Goal: Information Seeking & Learning: Learn about a topic

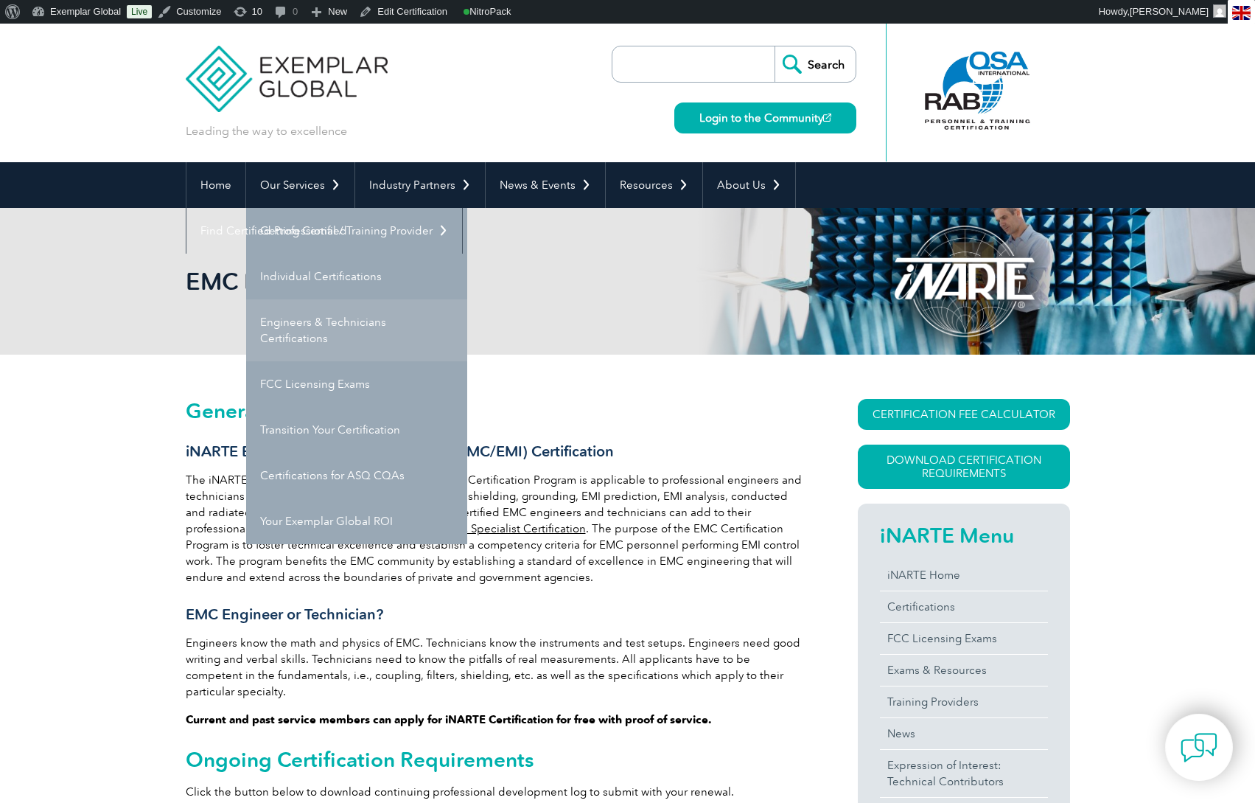
click at [318, 316] on link "Engineers & Technicians Certifications" at bounding box center [356, 330] width 221 height 62
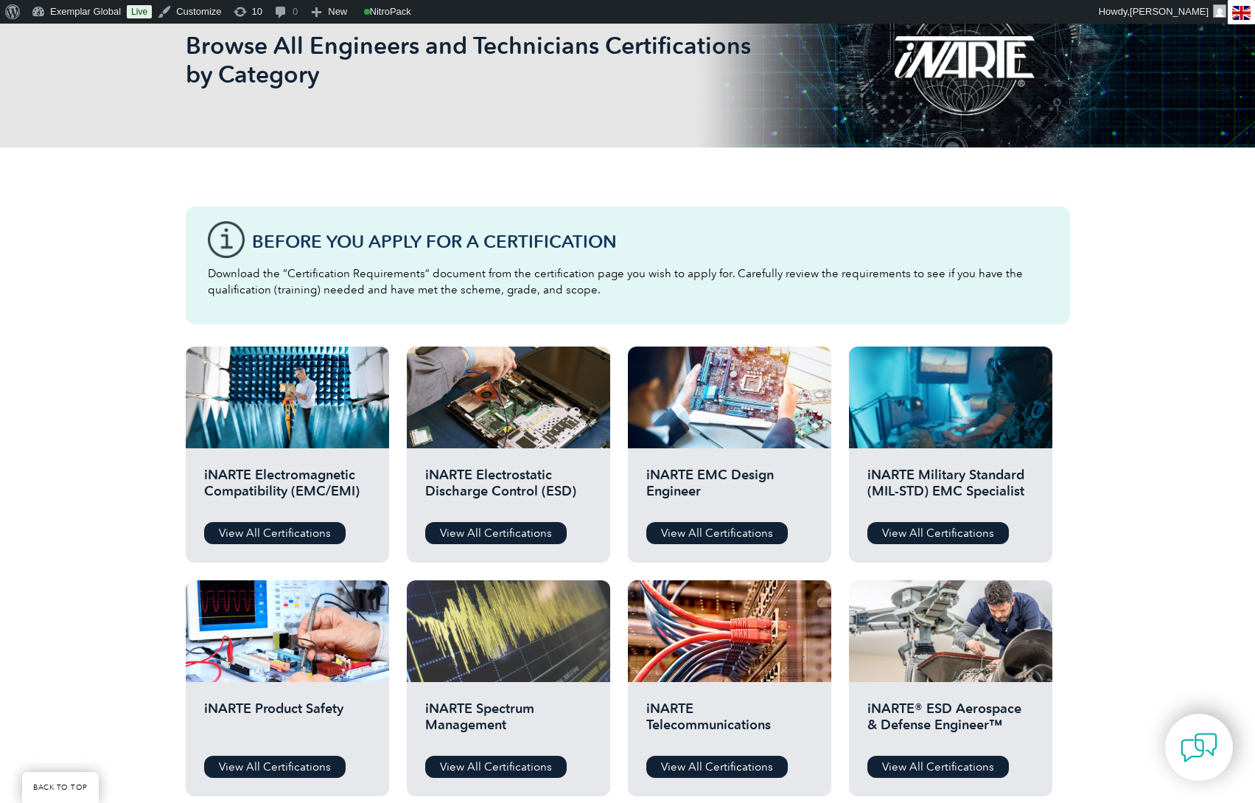
scroll to position [265, 0]
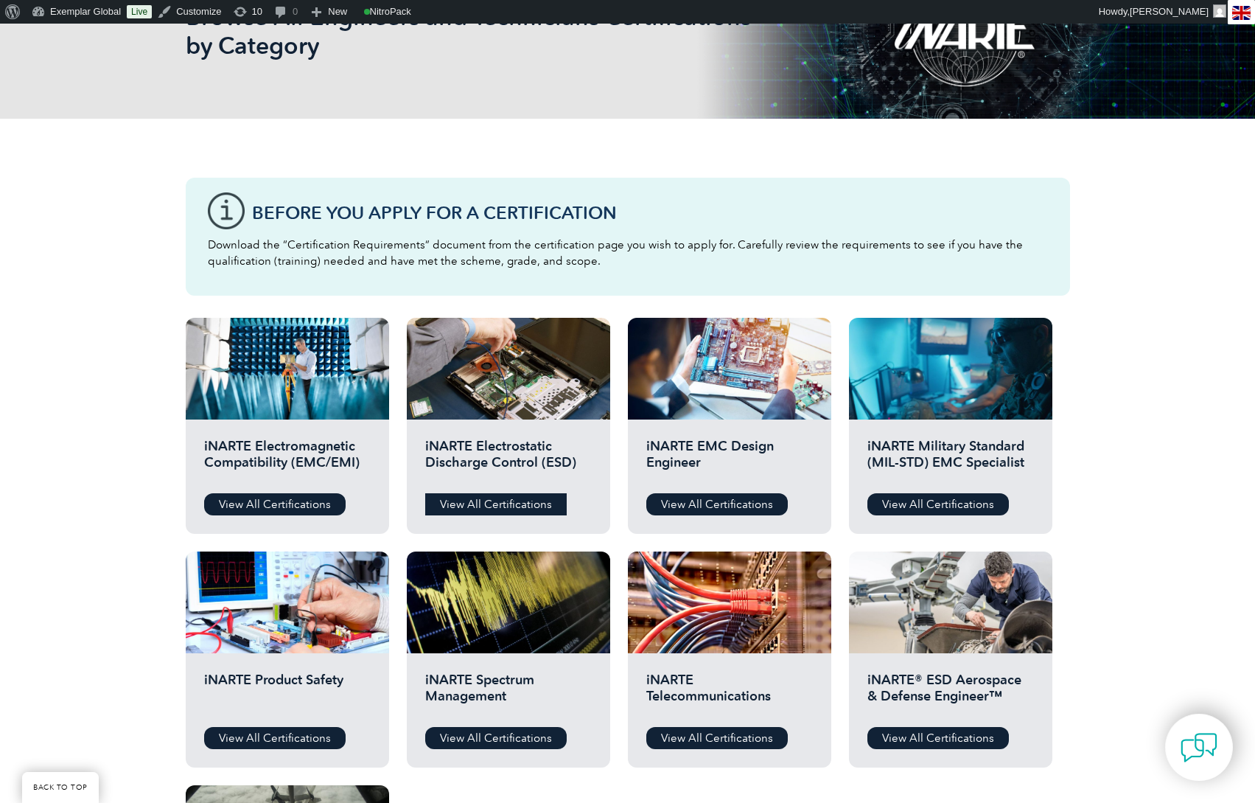
click at [500, 506] on link "View All Certifications" at bounding box center [496, 504] width 142 height 22
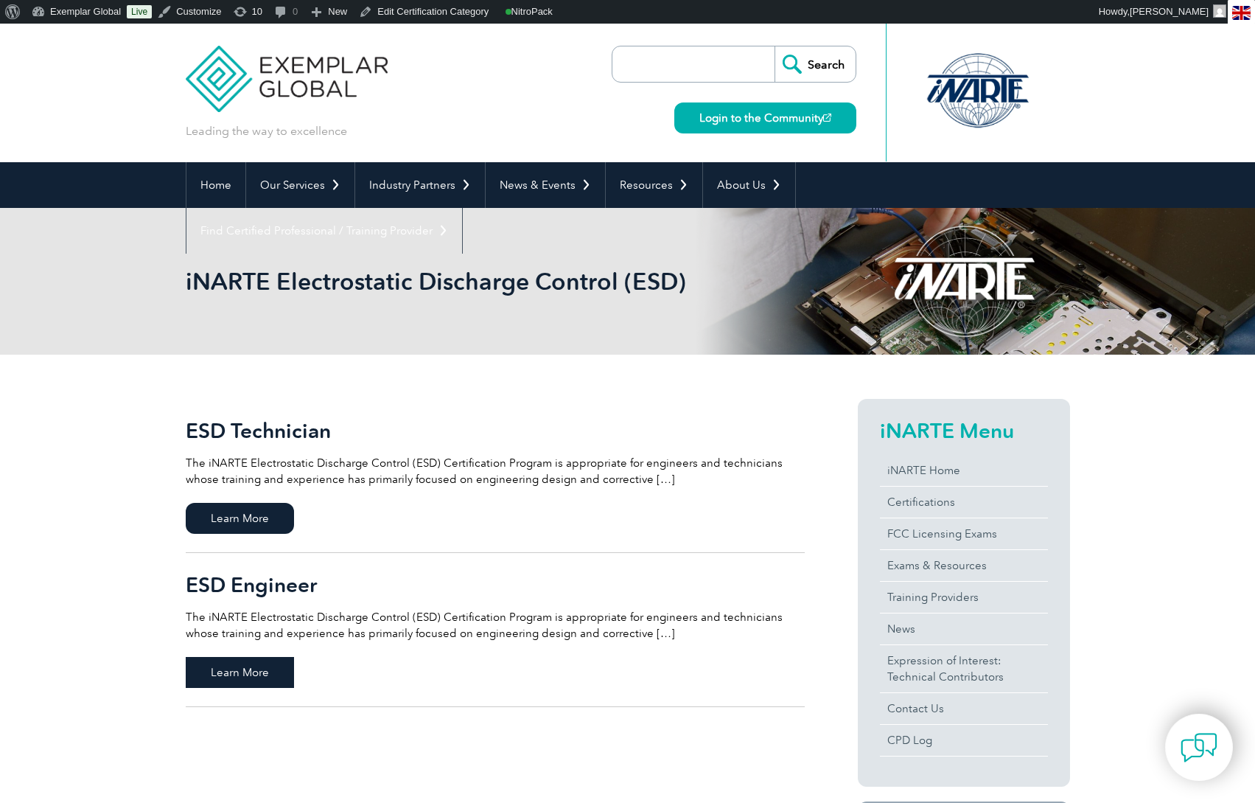
click at [262, 671] on span "Learn More" at bounding box center [240, 672] width 108 height 31
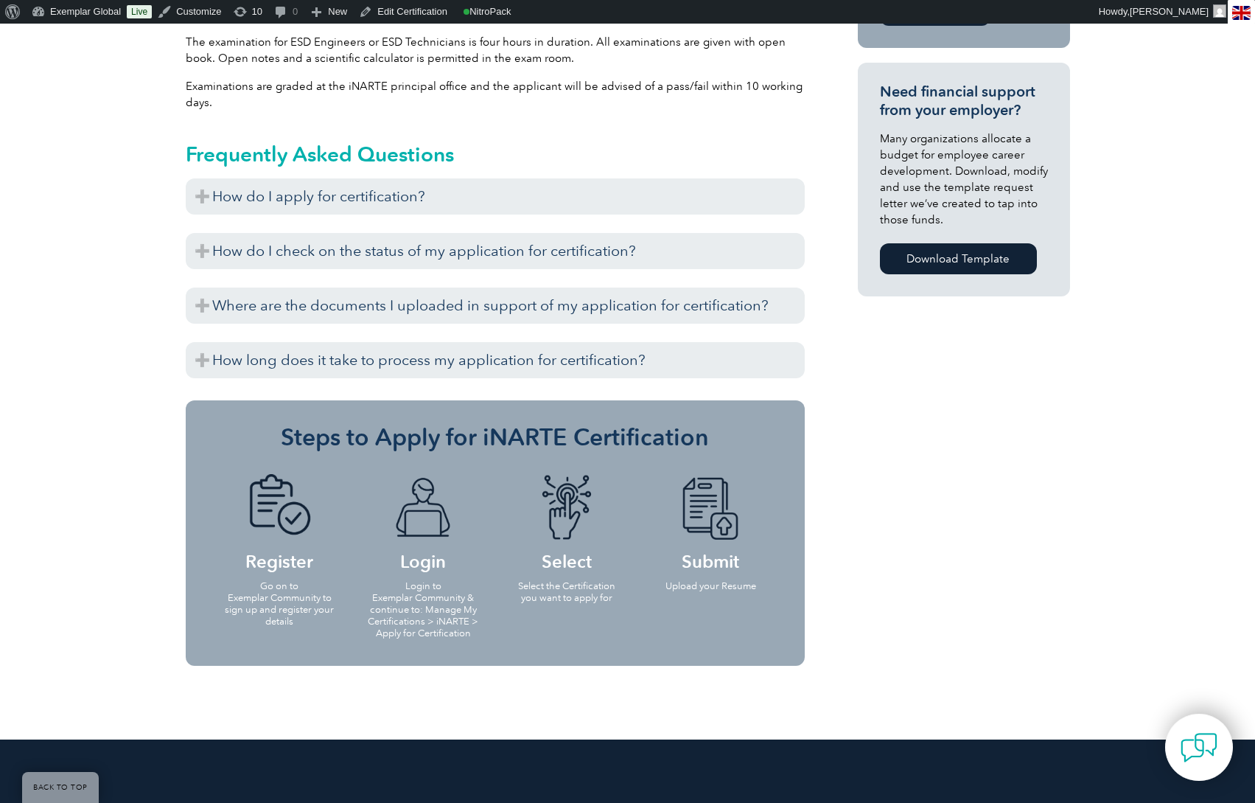
scroll to position [1053, 0]
